Goal: Entertainment & Leisure: Browse casually

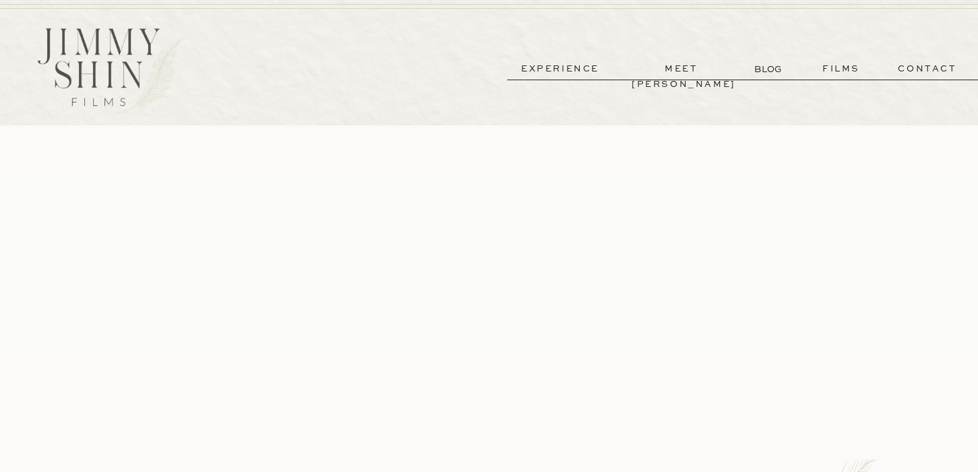
click at [849, 67] on p "films" at bounding box center [841, 69] width 66 height 16
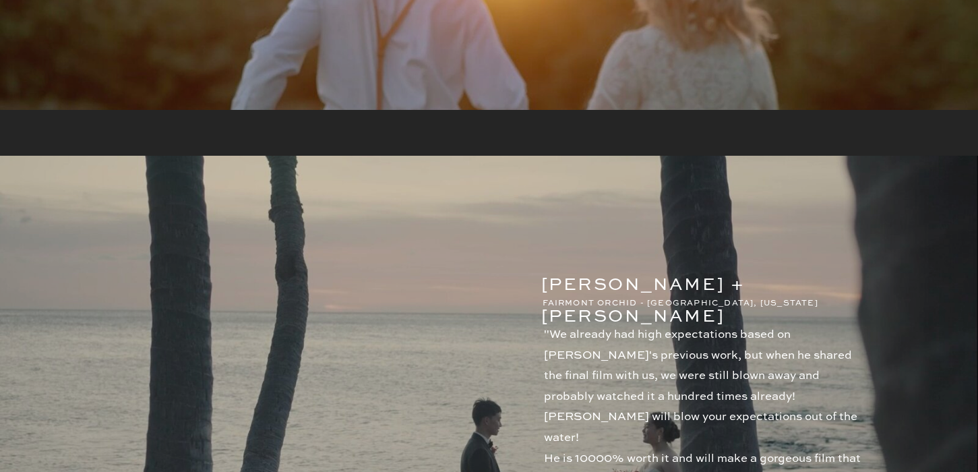
scroll to position [838, 0]
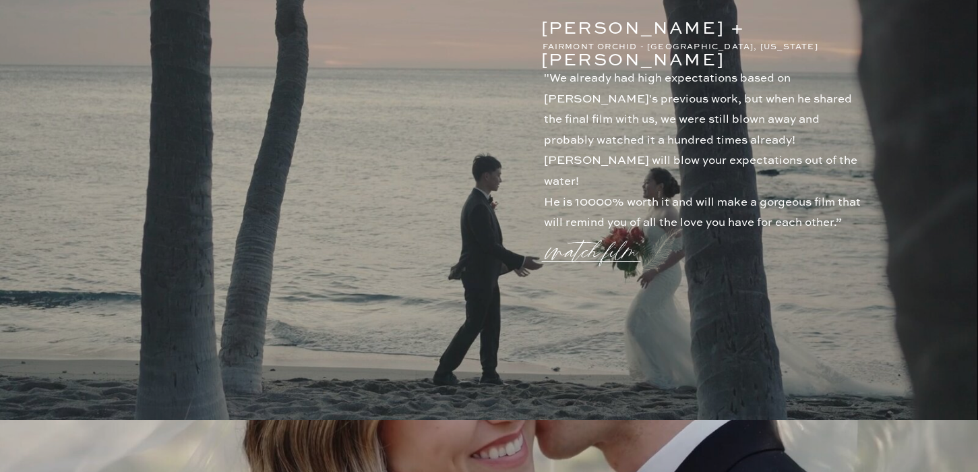
click at [562, 257] on p "watch film" at bounding box center [595, 243] width 97 height 51
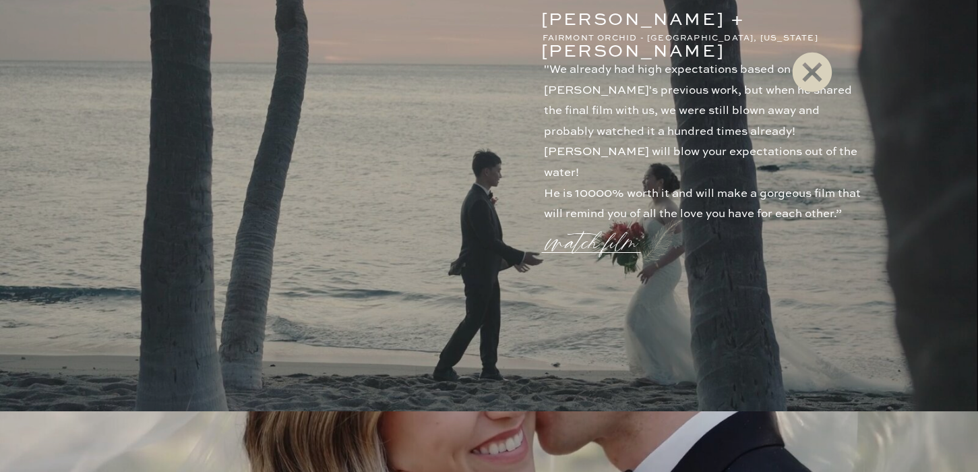
click at [806, 80] on icon at bounding box center [812, 73] width 40 height 40
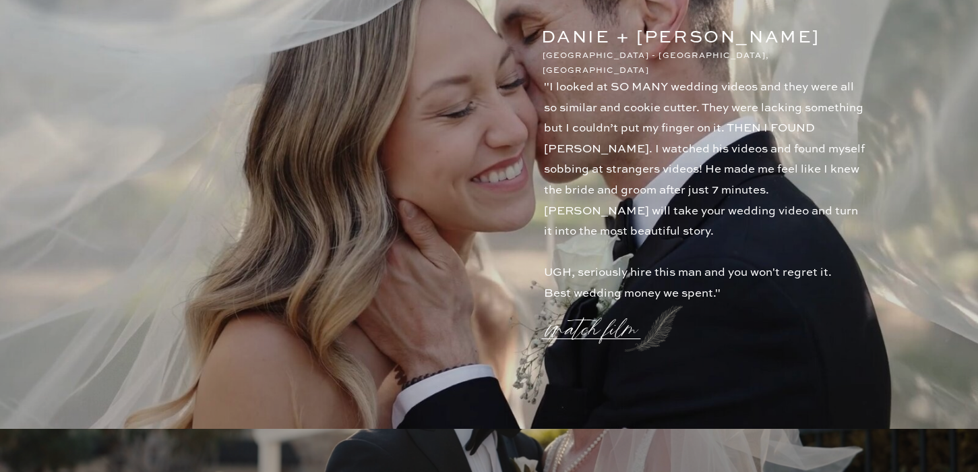
scroll to position [1401, 0]
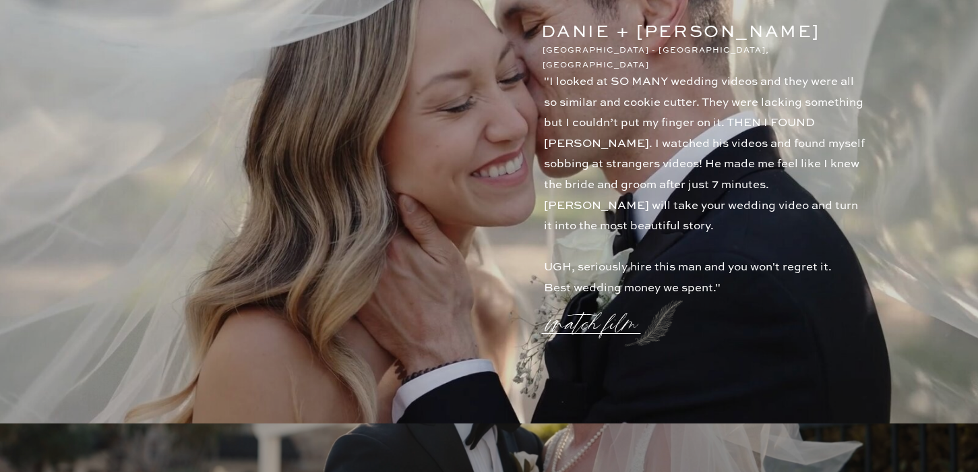
click at [596, 324] on p "watch film" at bounding box center [595, 315] width 97 height 51
click at [816, 69] on icon at bounding box center [812, 72] width 49 height 54
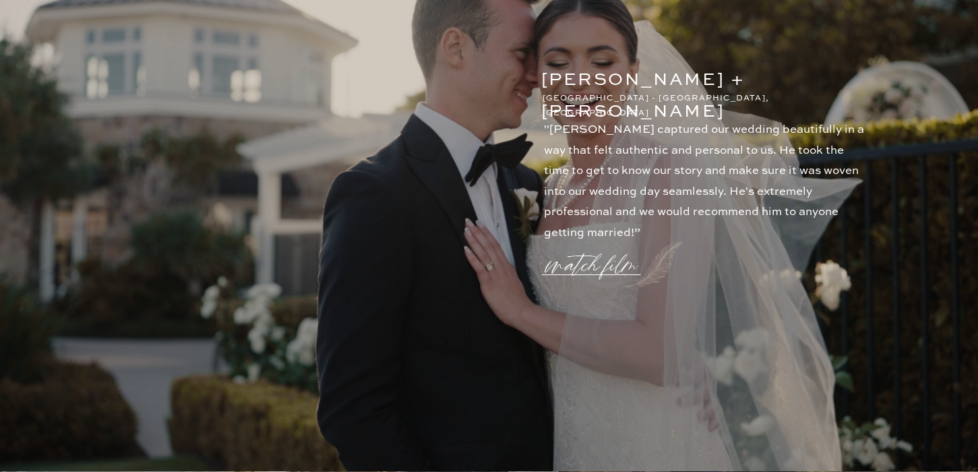
scroll to position [1911, 0]
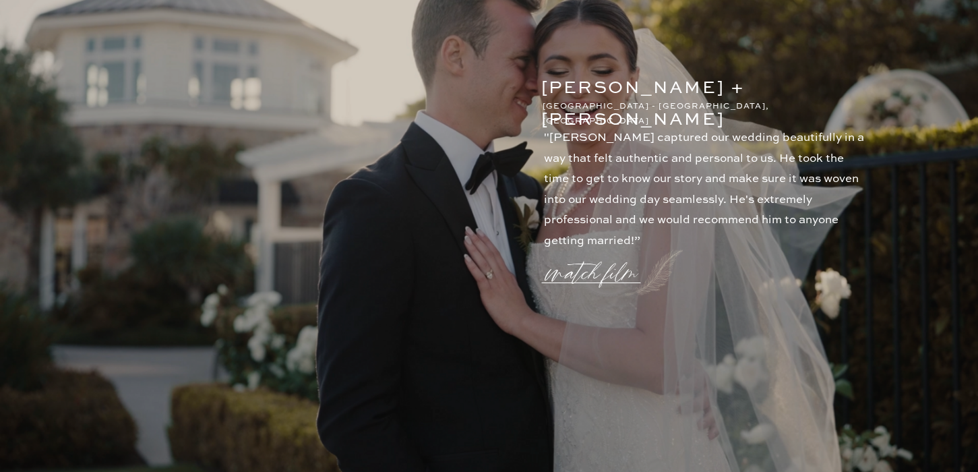
click at [590, 277] on p "watch film" at bounding box center [595, 264] width 97 height 51
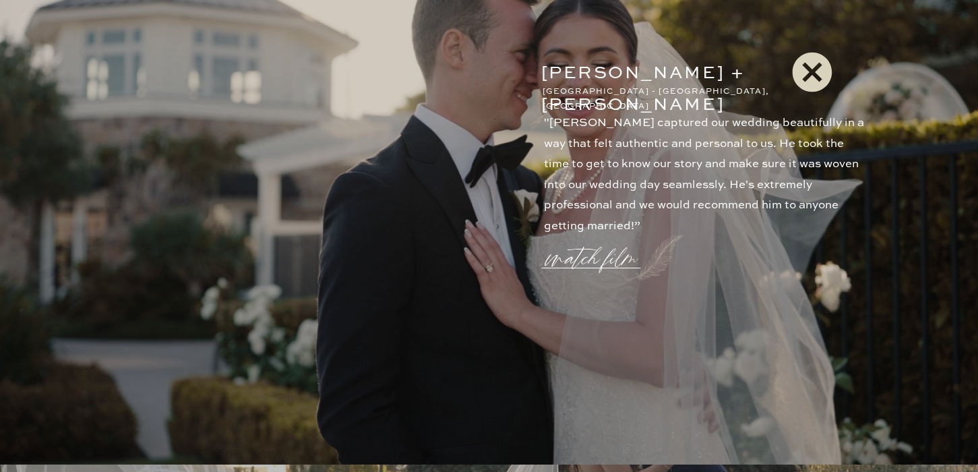
scroll to position [1927, 0]
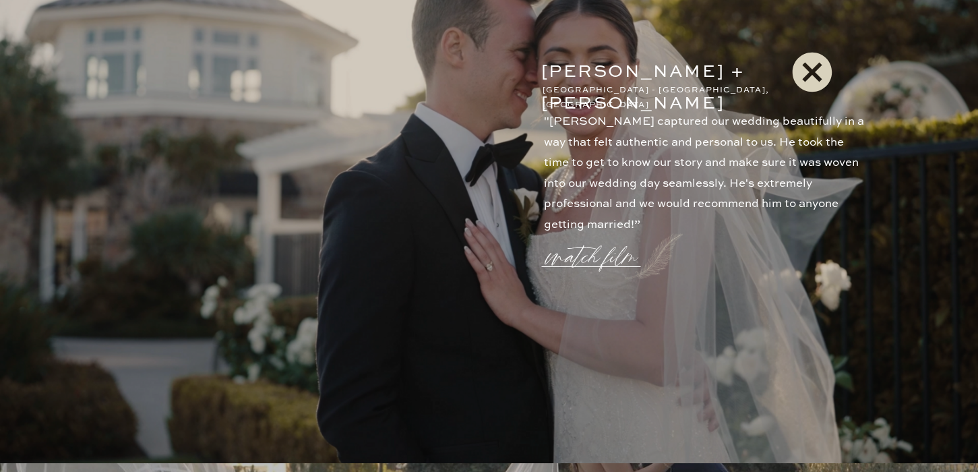
click at [814, 72] on icon at bounding box center [812, 72] width 49 height 54
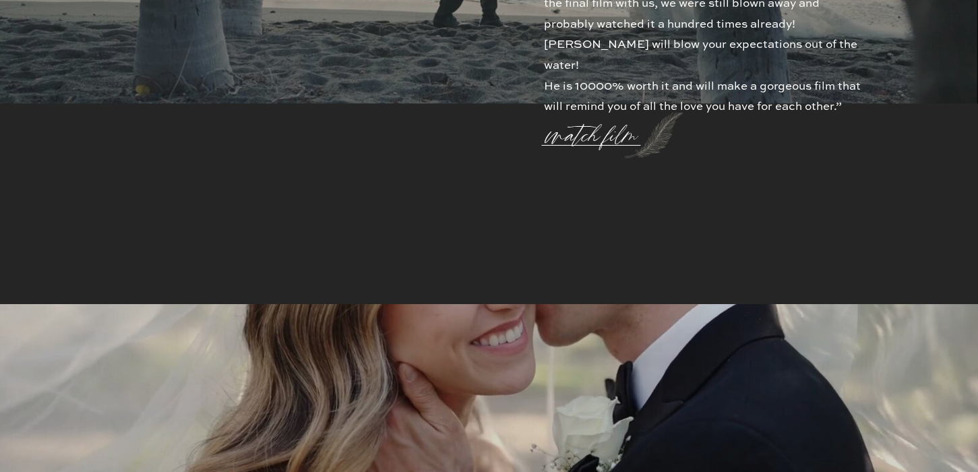
scroll to position [0, 0]
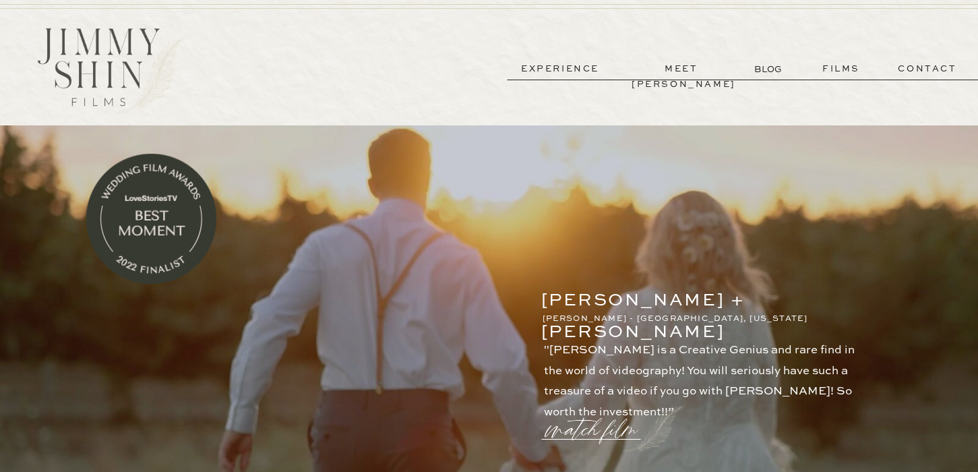
click at [566, 68] on p "experience" at bounding box center [560, 69] width 100 height 16
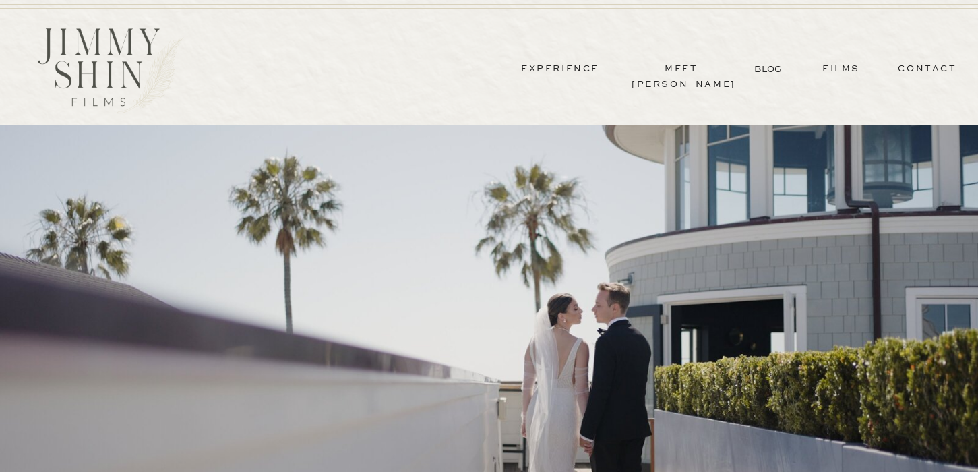
click at [660, 70] on p "meet [PERSON_NAME]" at bounding box center [682, 69] width 100 height 16
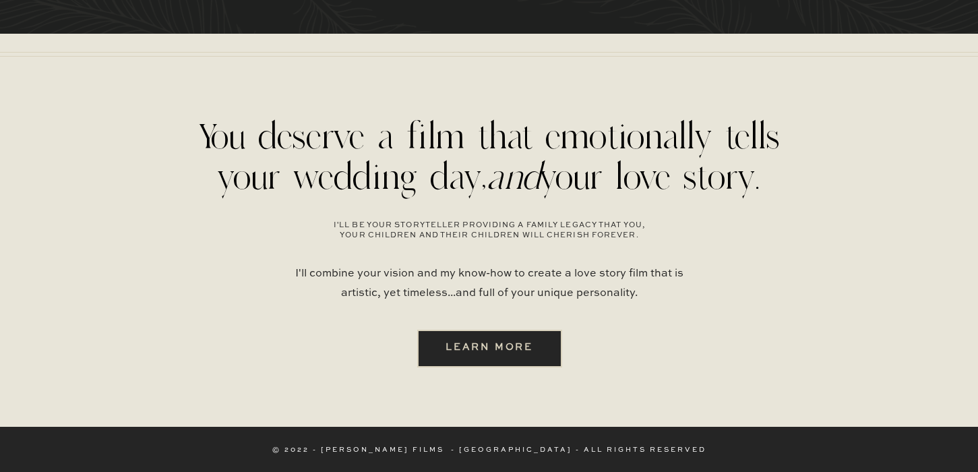
scroll to position [3549, 0]
